Goal: Information Seeking & Learning: Learn about a topic

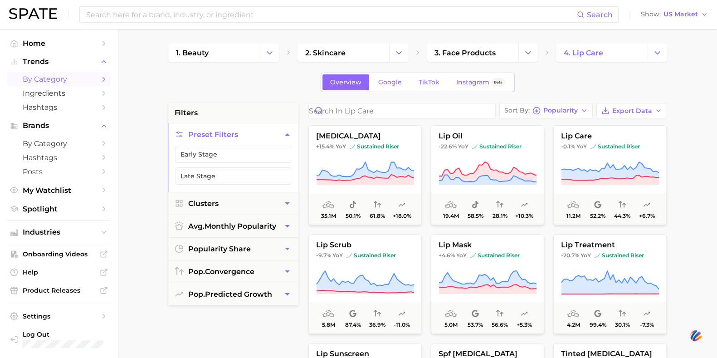
click at [64, 81] on span "by Category" at bounding box center [59, 79] width 73 height 9
click at [615, 110] on span "Export Data" at bounding box center [632, 111] width 40 height 8
click at [612, 103] on button "Export Data" at bounding box center [631, 110] width 71 height 15
click at [615, 107] on span "Export Data" at bounding box center [632, 111] width 40 height 8
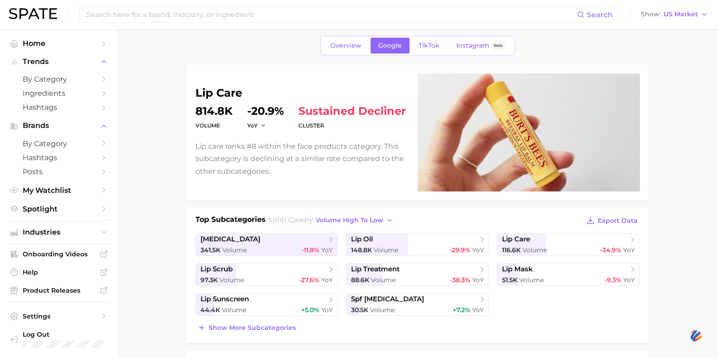
scroll to position [36, 0]
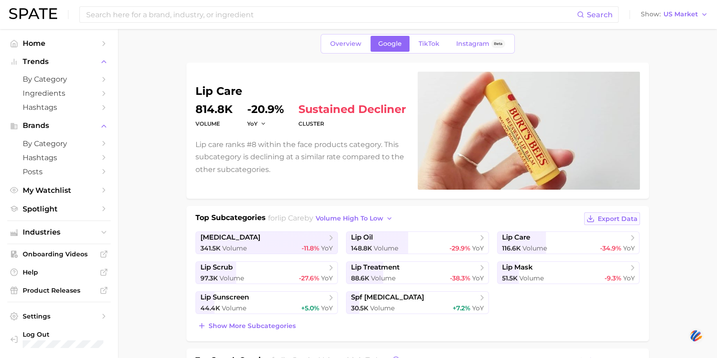
click at [609, 216] on span "Export Data" at bounding box center [618, 219] width 40 height 8
click at [386, 213] on button "volume high to low" at bounding box center [354, 218] width 82 height 12
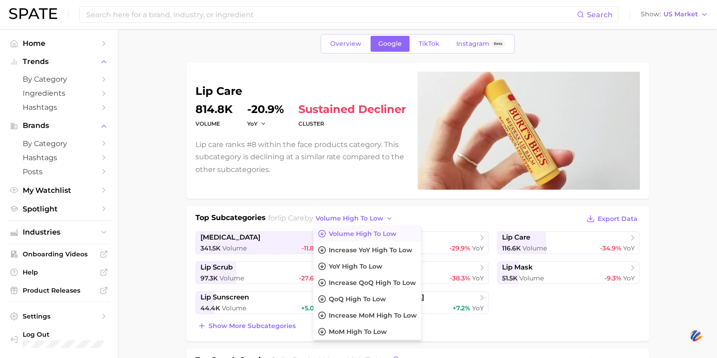
click at [442, 215] on div "Top Subcategories for lip care by volume high to low Volume high to low increas…" at bounding box center [417, 219] width 444 height 14
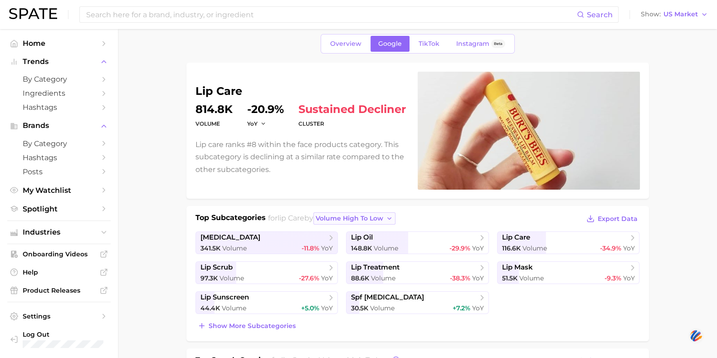
click at [393, 220] on icon "button" at bounding box center [389, 218] width 7 height 7
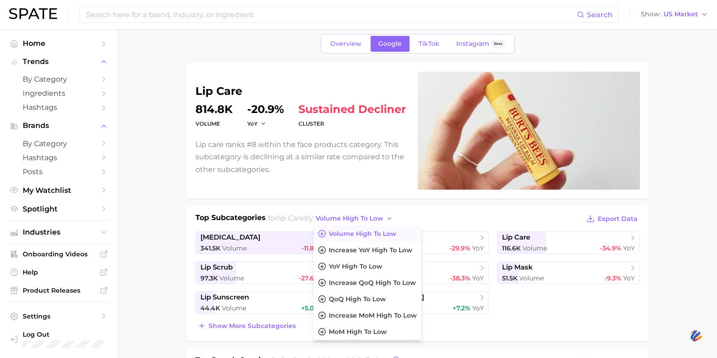
click at [359, 186] on div "lip care volume 814.8k YoY -20.9% cluster sustained decliner Lip care ranks #8 …" at bounding box center [417, 131] width 444 height 118
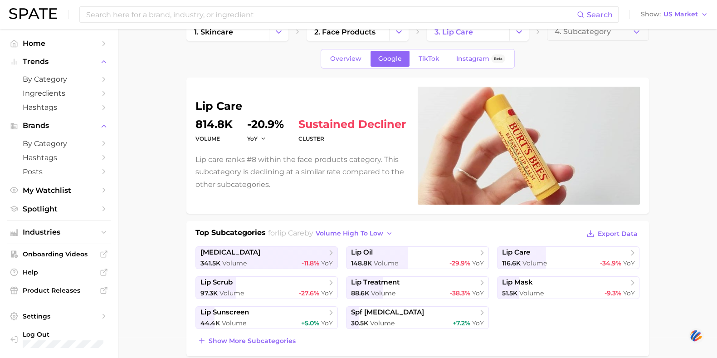
scroll to position [0, 0]
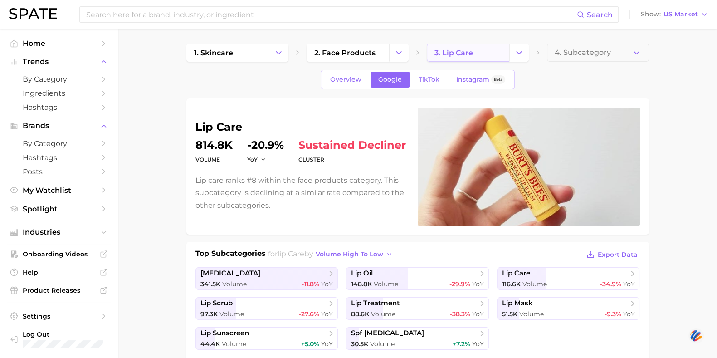
click at [500, 56] on link "3. lip care" at bounding box center [468, 53] width 83 height 18
click at [516, 54] on icon "Change Category" at bounding box center [519, 53] width 10 height 10
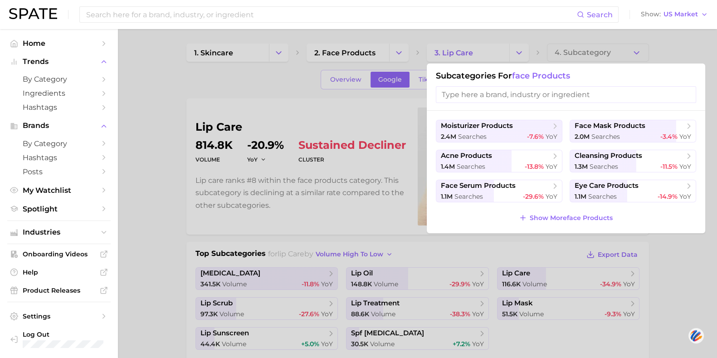
click at [292, 95] on div at bounding box center [358, 179] width 717 height 358
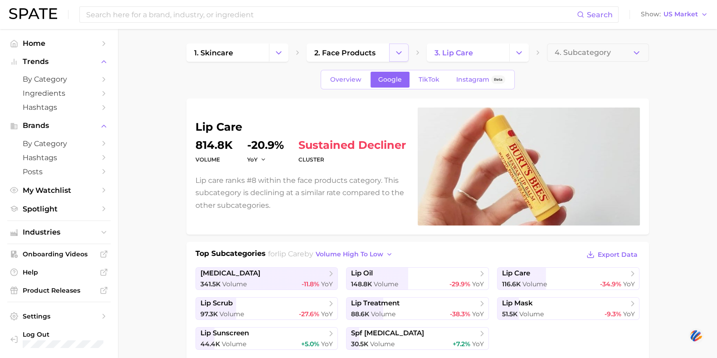
click at [401, 52] on icon "Change Category" at bounding box center [399, 53] width 10 height 10
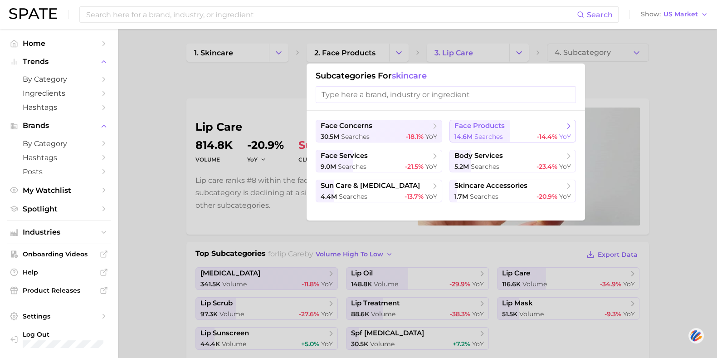
click at [531, 127] on span "face products" at bounding box center [509, 126] width 110 height 9
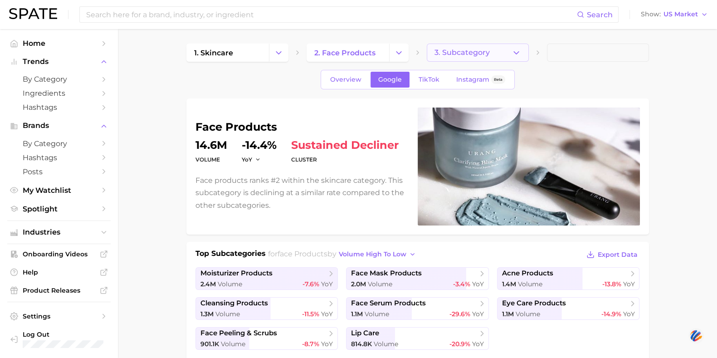
click at [519, 56] on icon "button" at bounding box center [516, 53] width 10 height 10
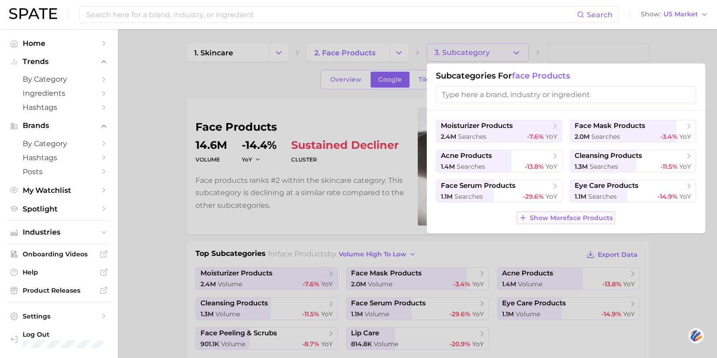
click at [558, 218] on span "Show More face products" at bounding box center [571, 218] width 83 height 8
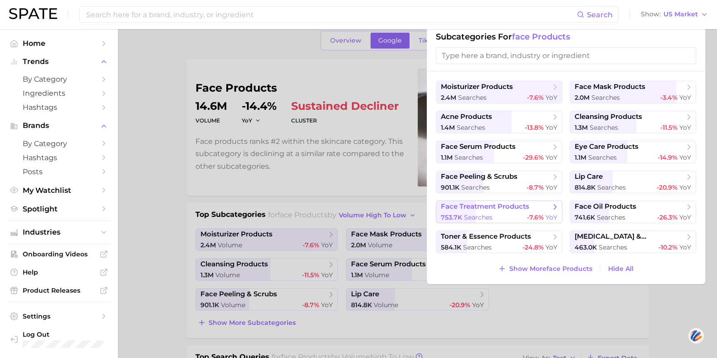
scroll to position [56, 0]
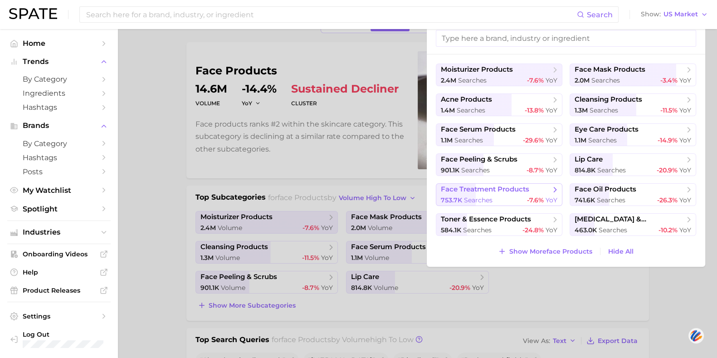
click at [516, 193] on span "face treatment products" at bounding box center [485, 189] width 88 height 9
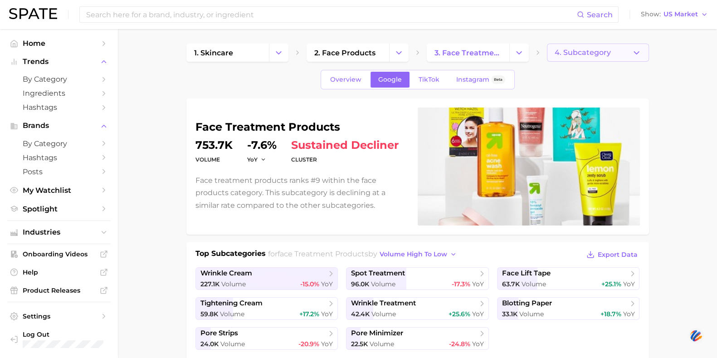
click at [576, 51] on span "4. Subcategory" at bounding box center [583, 53] width 56 height 8
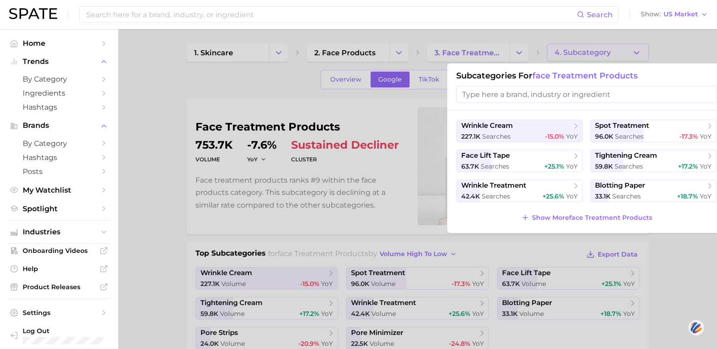
click at [568, 88] on input "search" at bounding box center [586, 94] width 260 height 17
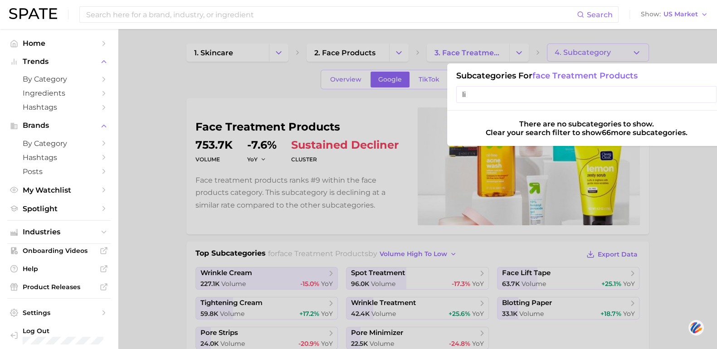
type input "l"
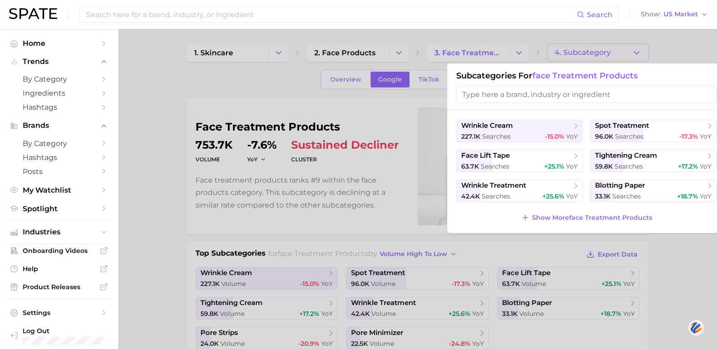
click at [517, 49] on div at bounding box center [358, 174] width 717 height 349
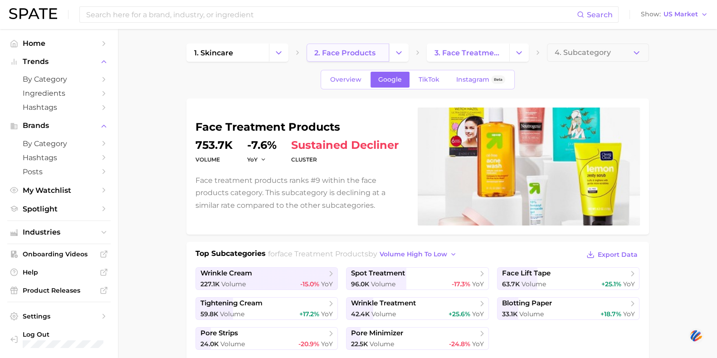
click at [367, 55] on span "2. face products" at bounding box center [344, 53] width 61 height 9
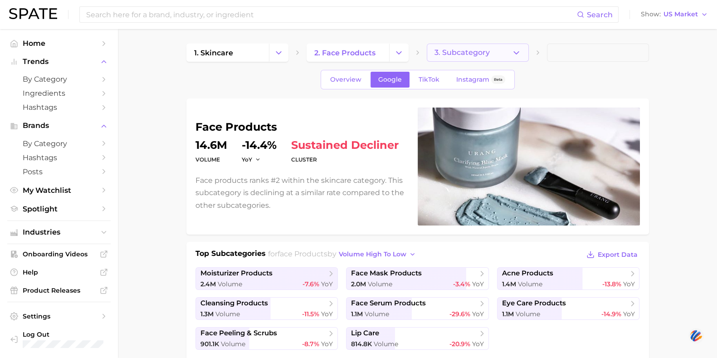
click at [501, 49] on button "3. Subcategory" at bounding box center [478, 53] width 102 height 18
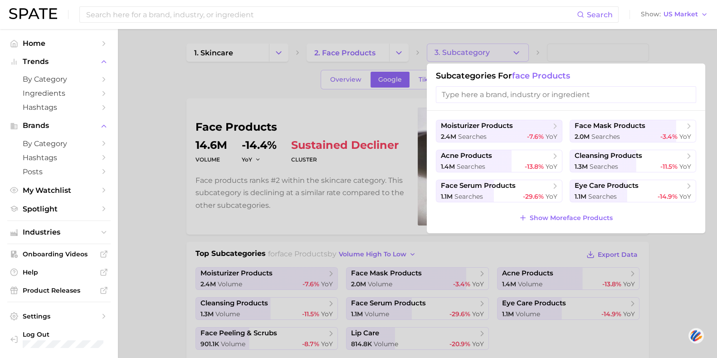
click at [335, 51] on div at bounding box center [358, 179] width 717 height 358
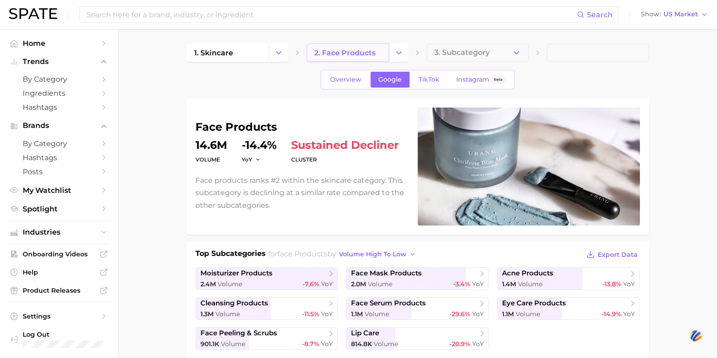
click at [349, 53] on span "2. face products" at bounding box center [344, 53] width 61 height 9
click at [357, 53] on span "2. face products" at bounding box center [344, 53] width 61 height 9
click at [372, 51] on span "2. face products" at bounding box center [344, 53] width 61 height 9
click at [484, 49] on span "3. Subcategory" at bounding box center [461, 53] width 55 height 8
click at [344, 49] on span "2. face products" at bounding box center [344, 53] width 61 height 9
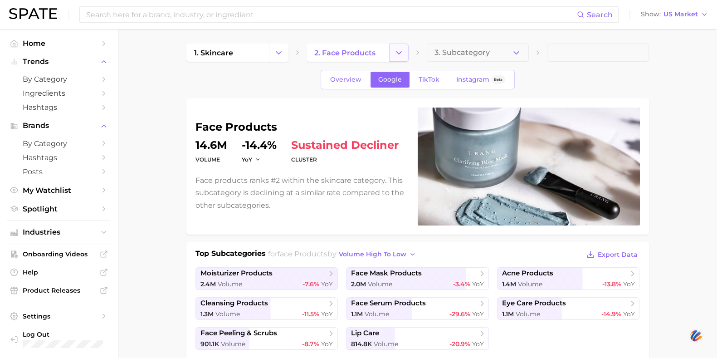
click at [398, 52] on icon "Change Category" at bounding box center [399, 53] width 10 height 10
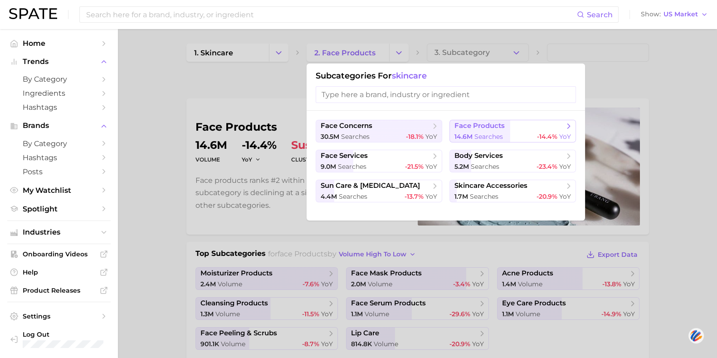
click at [481, 131] on button "face products 14.6m searches -14.4% YoY" at bounding box center [512, 131] width 127 height 23
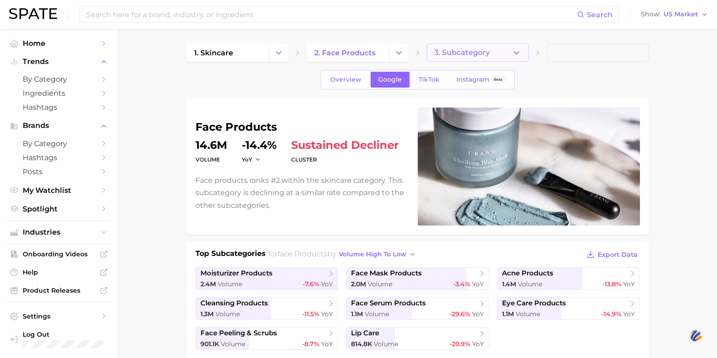
click at [519, 53] on icon "button" at bounding box center [516, 53] width 10 height 10
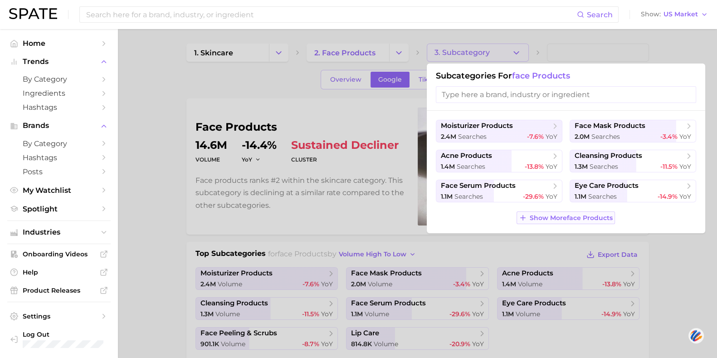
click at [524, 214] on icon at bounding box center [523, 218] width 8 height 8
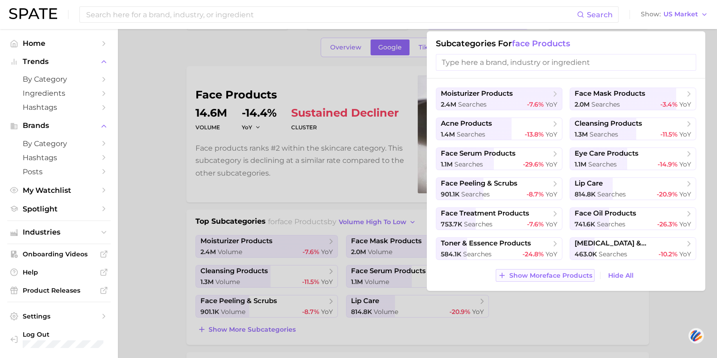
scroll to position [33, 0]
click at [582, 191] on span "814.8k" at bounding box center [584, 194] width 21 height 8
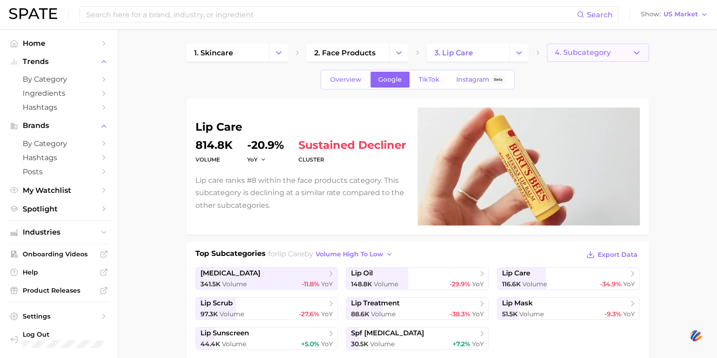
click at [583, 57] on button "4. Subcategory" at bounding box center [598, 53] width 102 height 18
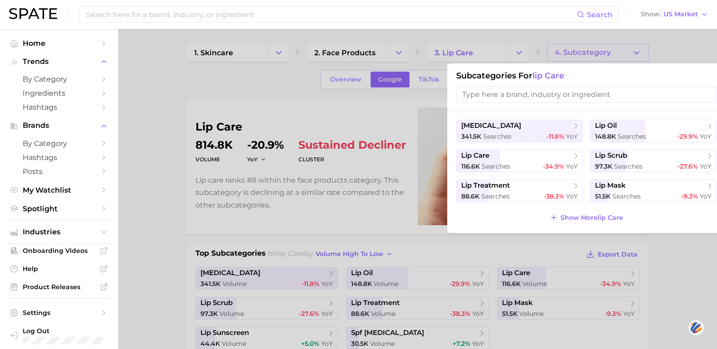
click at [145, 196] on div at bounding box center [358, 174] width 717 height 349
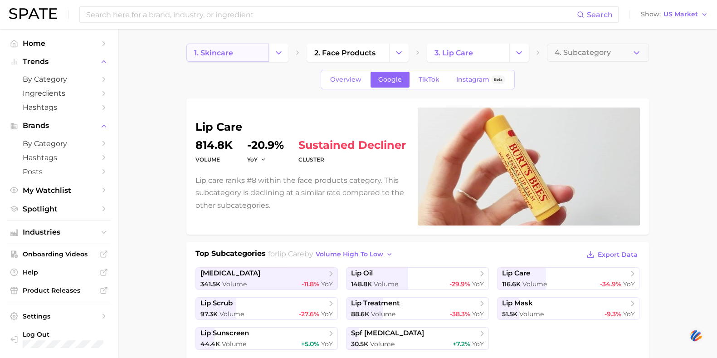
click at [224, 50] on span "1. skincare" at bounding box center [213, 53] width 39 height 9
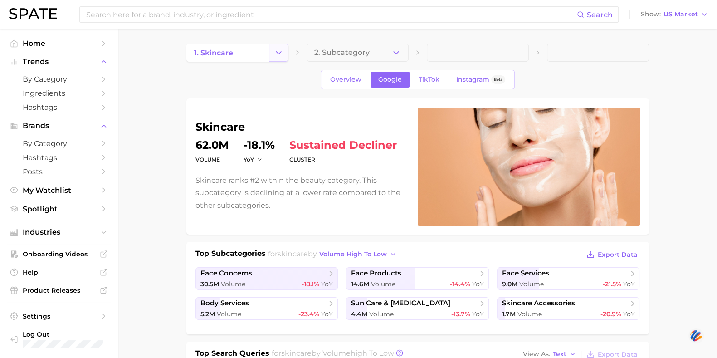
click at [281, 49] on icon "Change Category" at bounding box center [279, 53] width 10 height 10
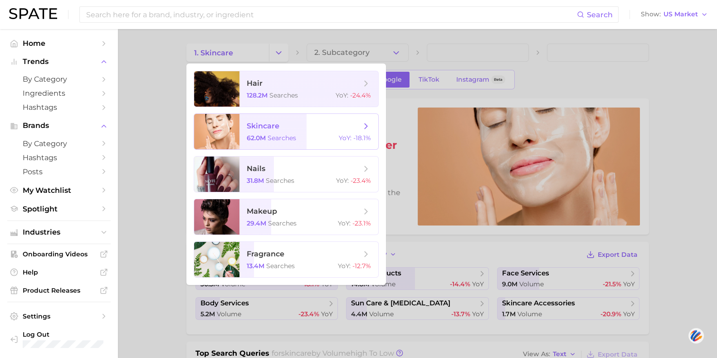
click at [260, 129] on span "skincare" at bounding box center [263, 126] width 33 height 9
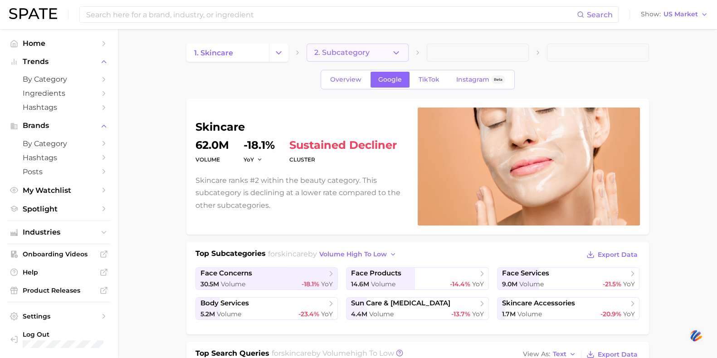
click at [392, 49] on icon "button" at bounding box center [396, 53] width 10 height 10
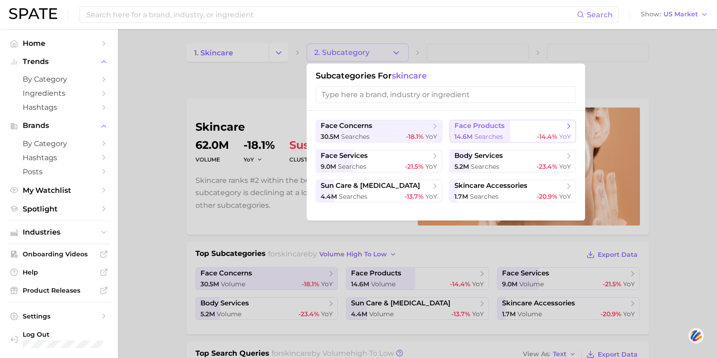
click at [483, 140] on span "searches" at bounding box center [488, 136] width 29 height 8
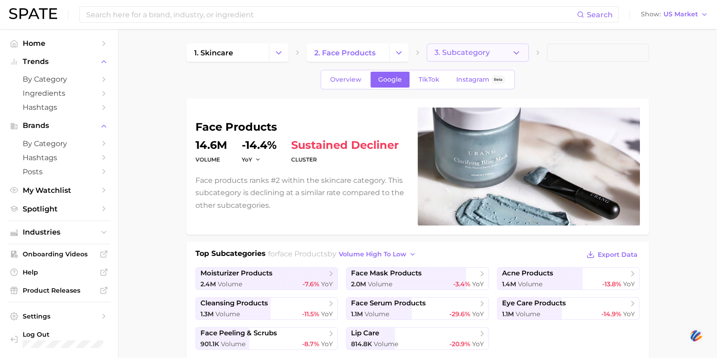
click at [463, 59] on button "3. Subcategory" at bounding box center [478, 53] width 102 height 18
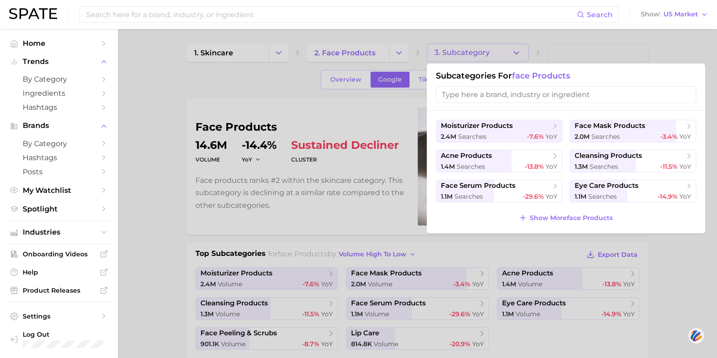
click at [363, 87] on div at bounding box center [358, 179] width 717 height 358
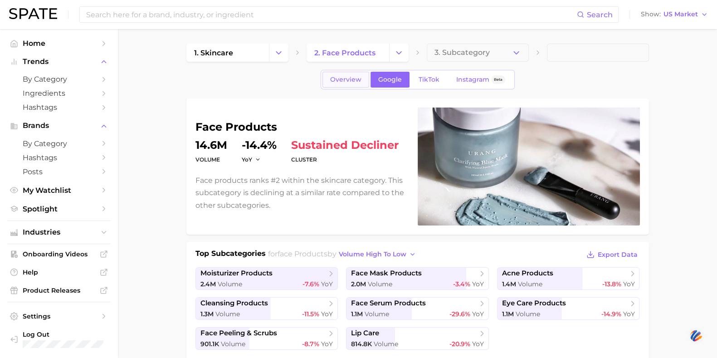
click at [349, 79] on span "Overview" at bounding box center [345, 80] width 31 height 8
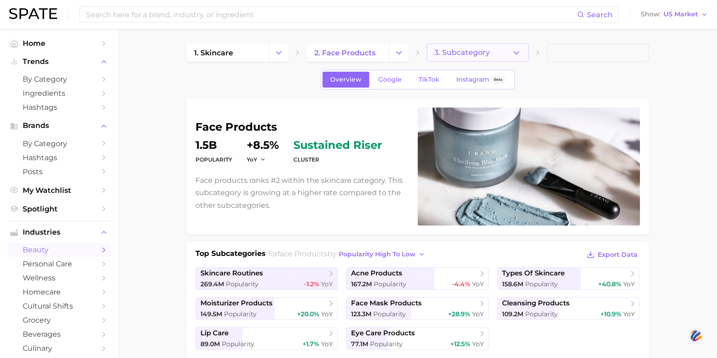
click at [443, 47] on button "3. Subcategory" at bounding box center [478, 53] width 102 height 18
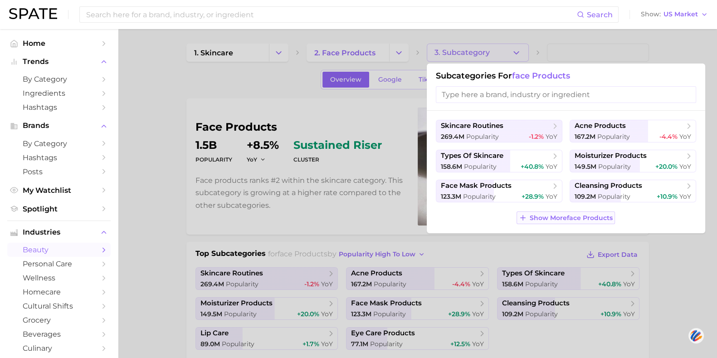
click at [558, 215] on span "Show More face products" at bounding box center [571, 218] width 83 height 8
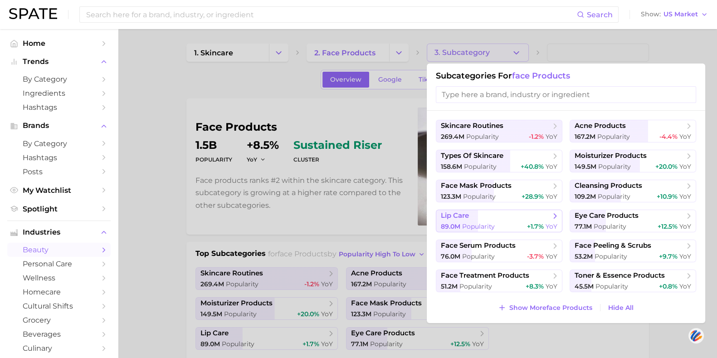
click at [524, 216] on span "lip care" at bounding box center [496, 215] width 110 height 9
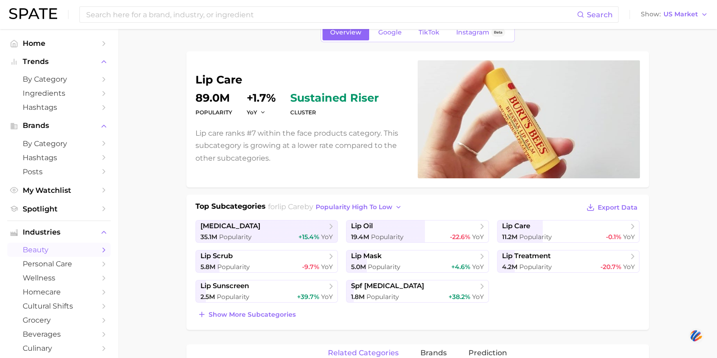
scroll to position [68, 0]
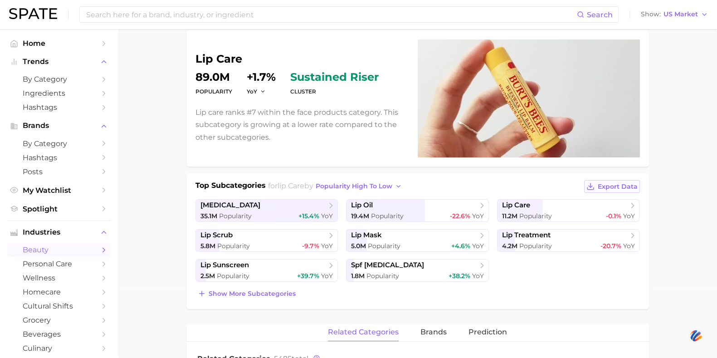
click at [597, 183] on button "Export Data" at bounding box center [611, 186] width 55 height 13
